Goal: Check status: Check status

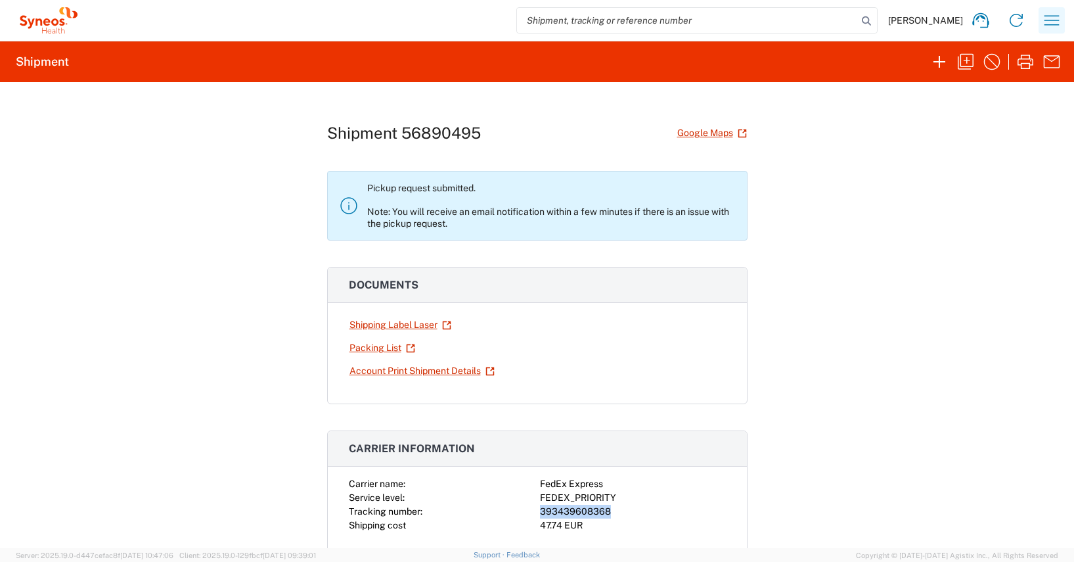
click at [1052, 19] on icon "button" at bounding box center [1051, 20] width 21 height 21
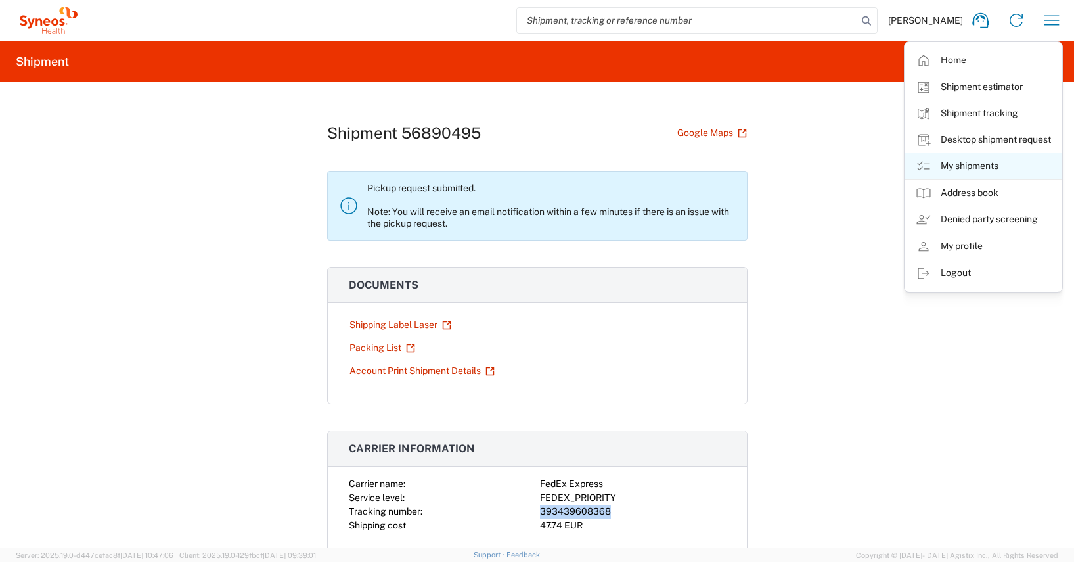
click at [979, 164] on link "My shipments" at bounding box center [983, 166] width 156 height 26
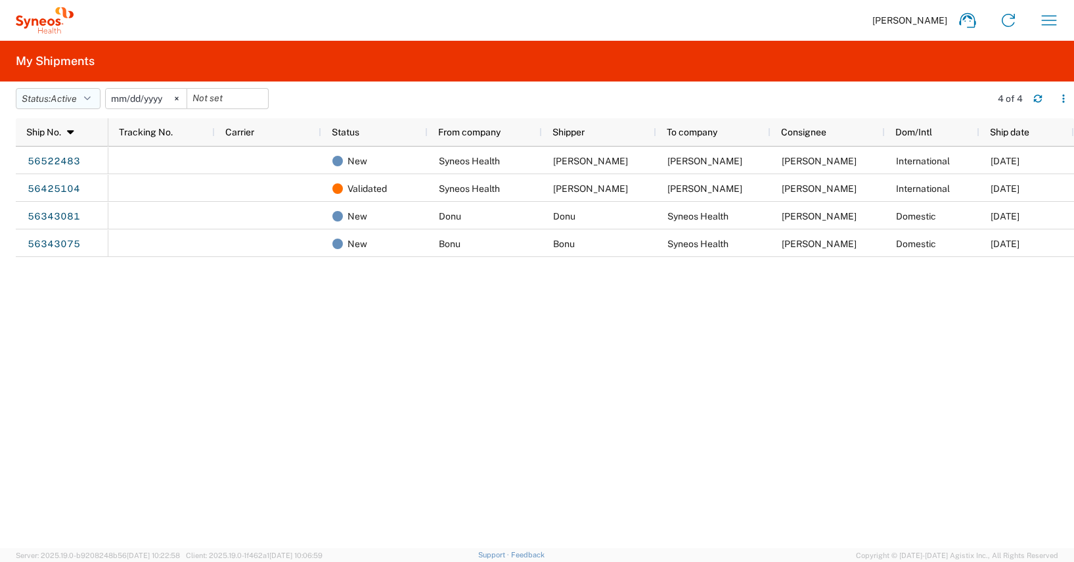
click at [90, 95] on icon "button" at bounding box center [87, 98] width 7 height 9
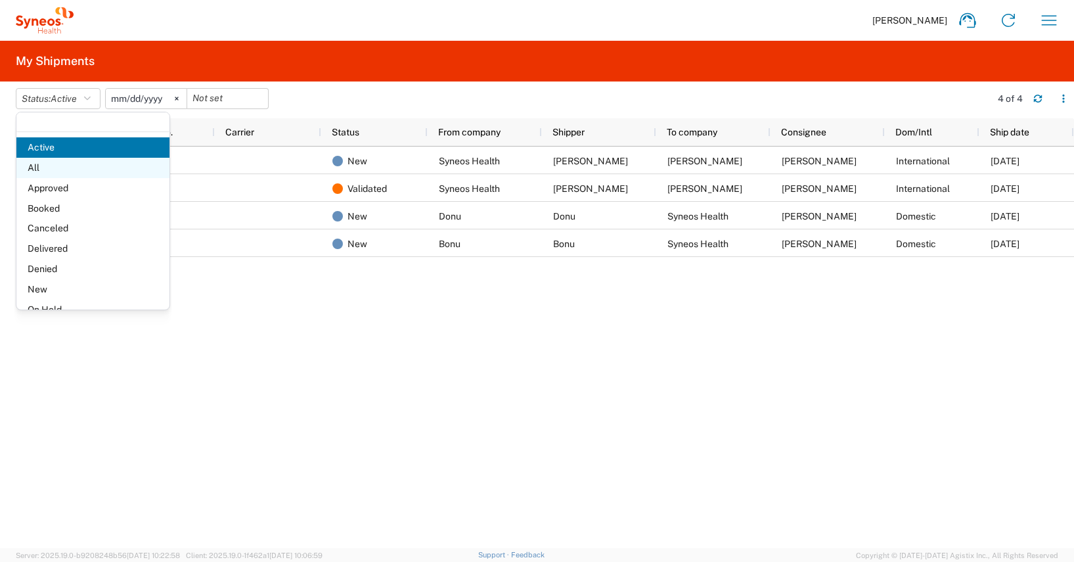
click at [36, 169] on span "All" at bounding box center [92, 168] width 153 height 20
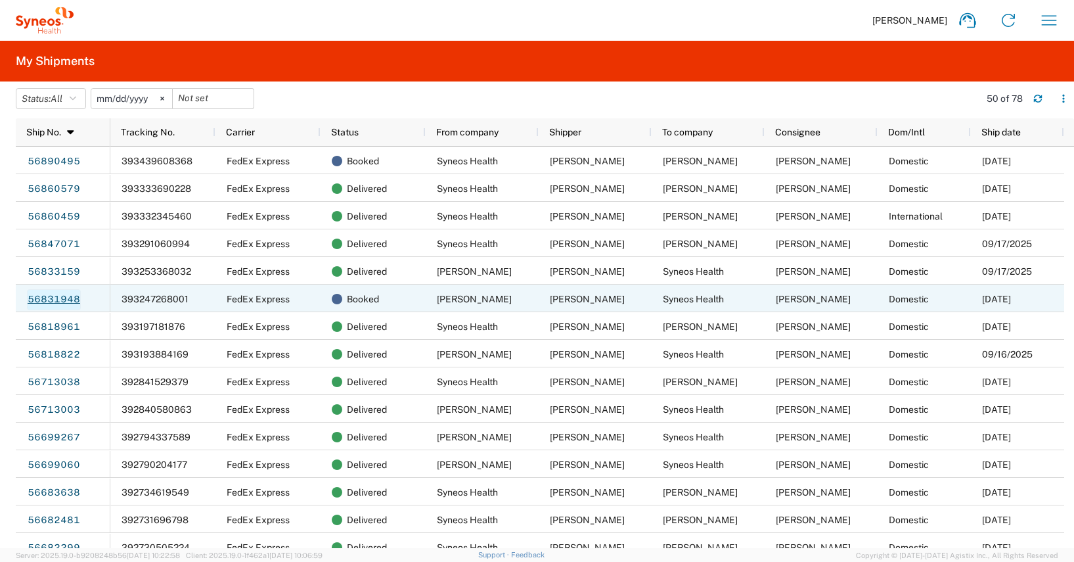
click at [48, 298] on link "56831948" at bounding box center [54, 299] width 54 height 21
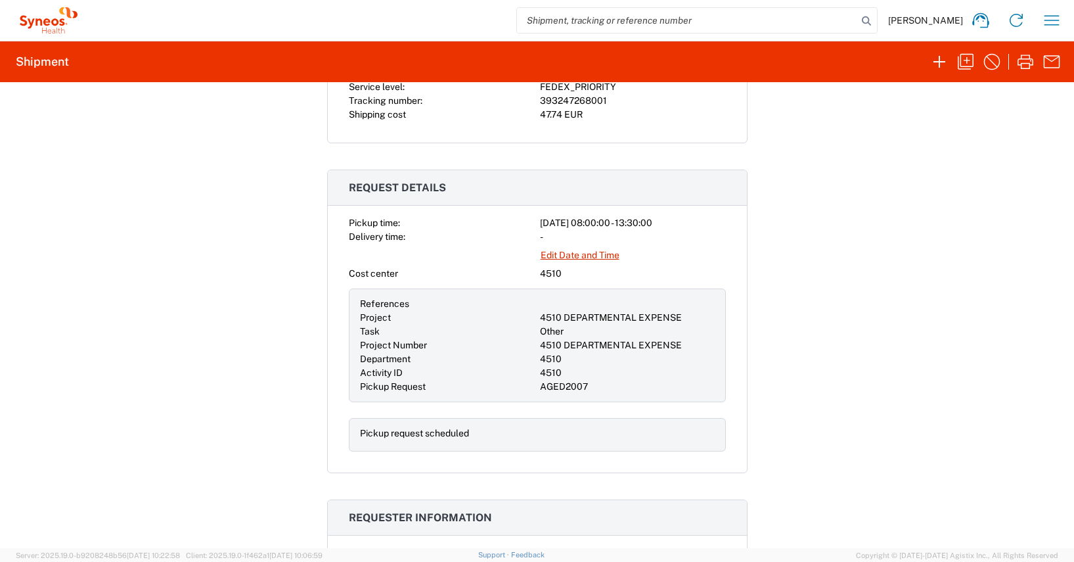
scroll to position [246, 0]
